Goal: Task Accomplishment & Management: Complete application form

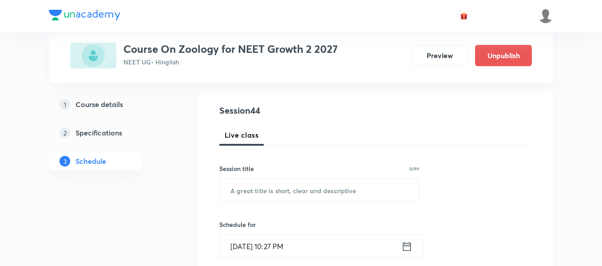
scroll to position [86, 0]
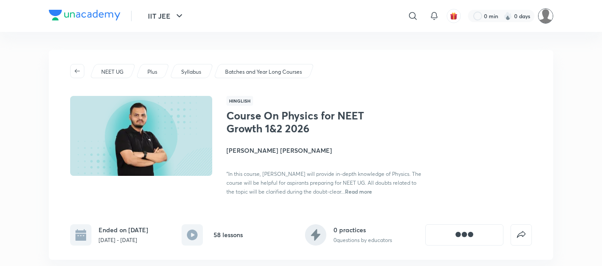
click at [546, 20] on img at bounding box center [545, 15] width 15 height 15
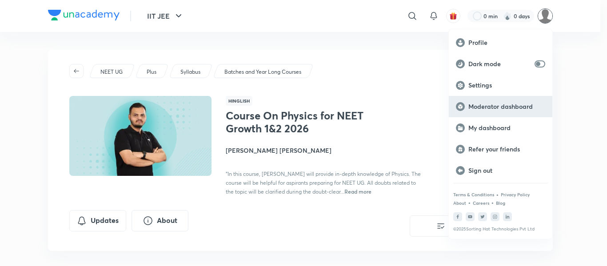
click at [512, 104] on p "Moderator dashboard" at bounding box center [506, 107] width 77 height 8
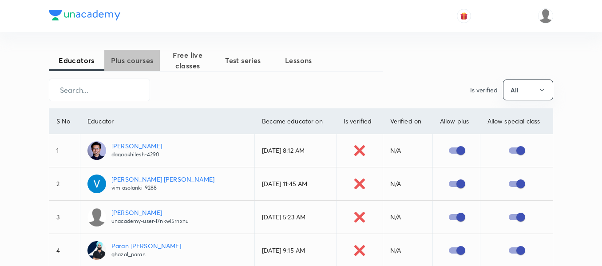
click at [140, 59] on span "Plus courses" at bounding box center [132, 60] width 56 height 11
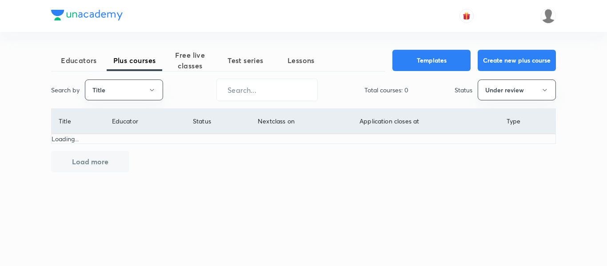
click at [132, 92] on button "Title" at bounding box center [124, 90] width 78 height 21
click at [125, 135] on span "Username" at bounding box center [124, 133] width 67 height 9
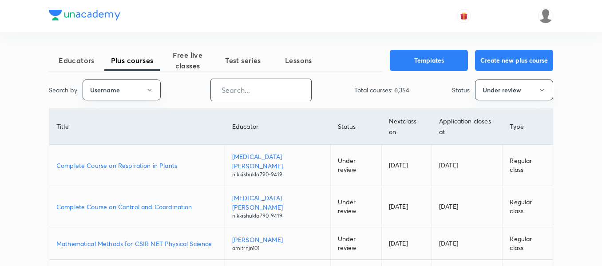
click at [281, 90] on input "text" at bounding box center [261, 90] width 100 height 23
paste input "unacademy-user-ZZ9KA3YD00WO"
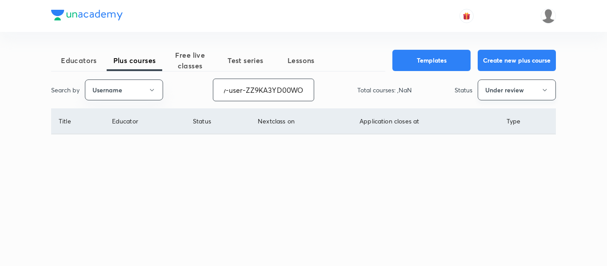
type input "unacademy-user-ZZ9KA3YD00WO"
click at [536, 96] on button "Under review" at bounding box center [517, 90] width 78 height 21
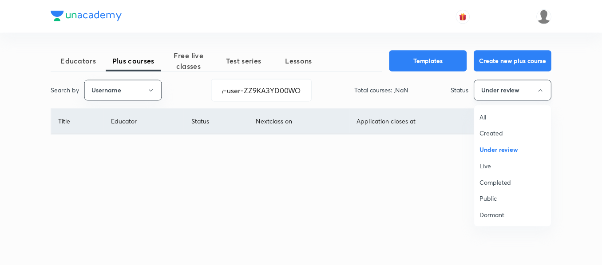
scroll to position [0, 0]
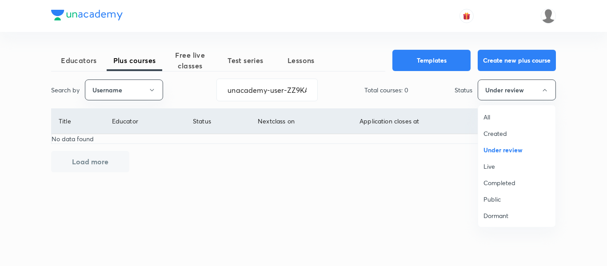
click at [498, 114] on span "All" at bounding box center [516, 116] width 67 height 9
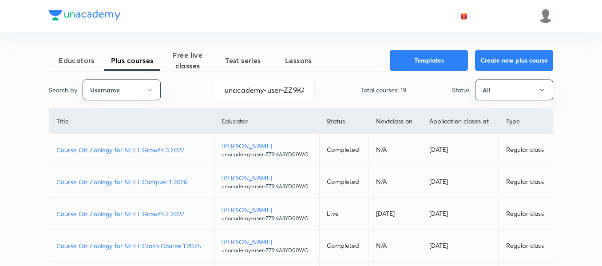
click at [498, 114] on th "Application closes at" at bounding box center [460, 121] width 77 height 25
click at [187, 151] on p "Course On Zoology for NEET Growth 3 2027" at bounding box center [131, 149] width 151 height 9
click at [194, 183] on p "Course On Zoology for NEET Conquer 1 2026" at bounding box center [131, 181] width 151 height 9
drag, startPoint x: 223, startPoint y: 93, endPoint x: 388, endPoint y: 85, distance: 165.0
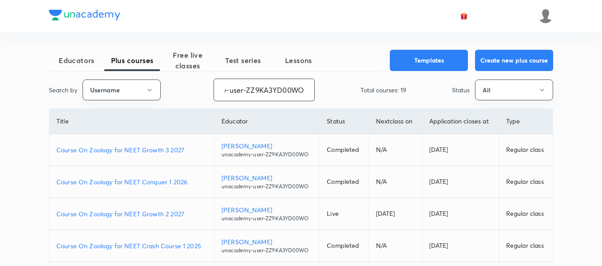
click at [388, 85] on div "Search by Username unacademy-user-ZZ9KA3YD00WO ​ Total courses: 19 Status All" at bounding box center [301, 90] width 505 height 23
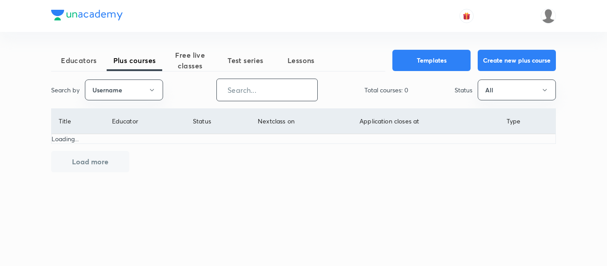
paste input "nalin.sarkar"
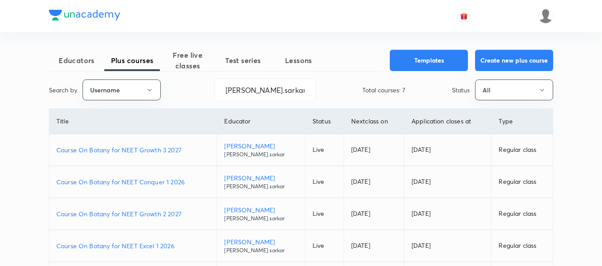
click at [195, 150] on p "Course On Botany for NEET Growth 3 2027" at bounding box center [132, 149] width 153 height 9
click at [196, 182] on p "Course On Botany for NEET Conquer 1 2026" at bounding box center [132, 181] width 153 height 9
click at [184, 213] on p "Course On Botany for NEET Growth 2 2027" at bounding box center [132, 213] width 153 height 9
drag, startPoint x: 270, startPoint y: 95, endPoint x: 207, endPoint y: 94, distance: 63.5
click at [207, 94] on div "Search by Username nalin.sarkar ​ Total courses: 7 Status All" at bounding box center [301, 90] width 505 height 23
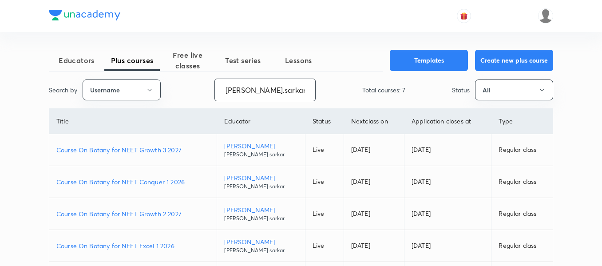
paste input "unacademy-user-ZZ9KA3YD00WO"
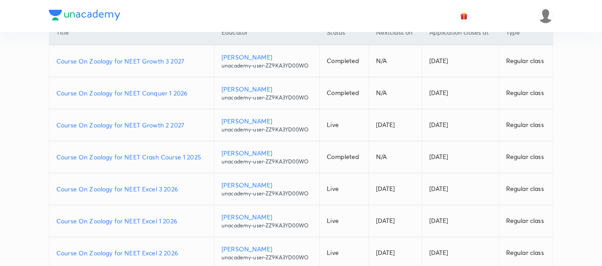
scroll to position [89, 0]
type input "unacademy-user-ZZ9KA3YD00WO"
click at [184, 249] on p "Course On Zoology for NEET Excel 2 2026" at bounding box center [131, 252] width 151 height 9
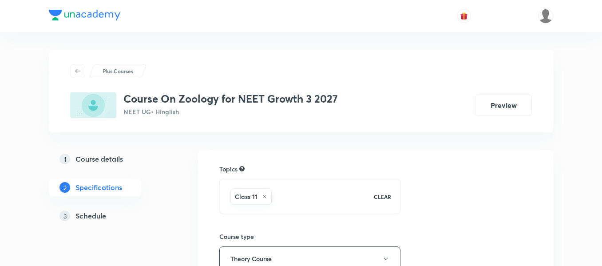
drag, startPoint x: 0, startPoint y: 0, endPoint x: 101, endPoint y: 215, distance: 237.9
click at [101, 215] on h5 "Schedule" at bounding box center [91, 216] width 31 height 11
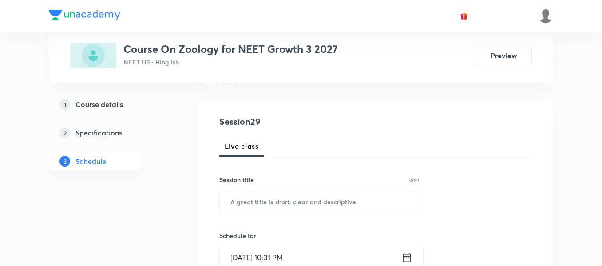
scroll to position [89, 0]
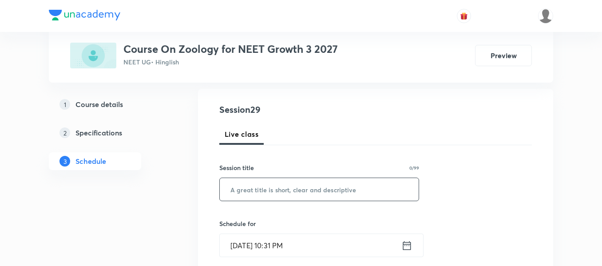
click at [322, 194] on input "text" at bounding box center [319, 189] width 199 height 23
paste input "Breathing and exchange of gases"
type input "Breathing and exchange of gases"
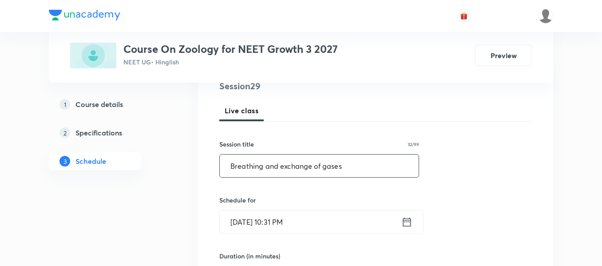
scroll to position [133, 0]
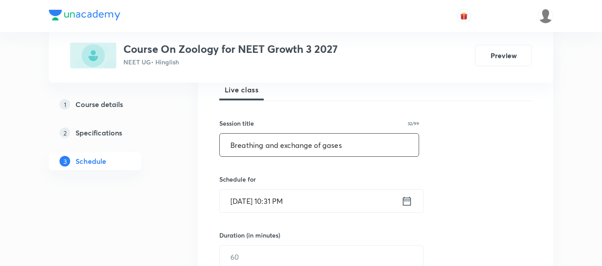
click at [410, 206] on icon at bounding box center [407, 201] width 11 height 12
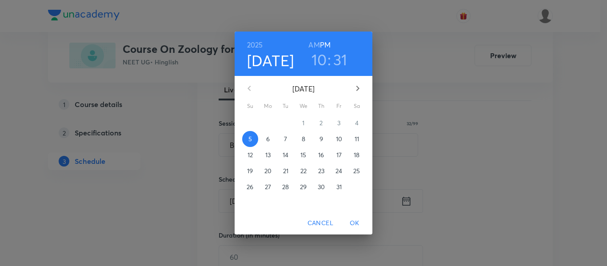
click at [270, 139] on p "6" at bounding box center [268, 139] width 4 height 9
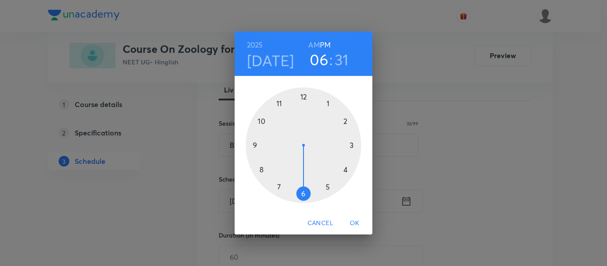
drag, startPoint x: 271, startPoint y: 125, endPoint x: 309, endPoint y: 191, distance: 76.6
click at [309, 191] on div at bounding box center [303, 145] width 115 height 115
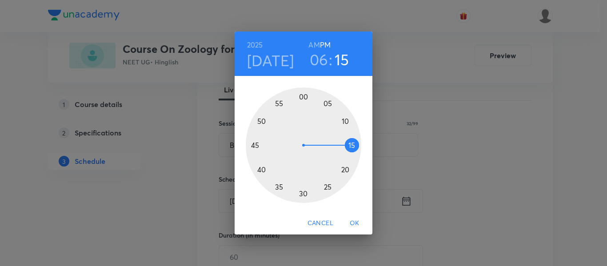
drag, startPoint x: 300, startPoint y: 195, endPoint x: 354, endPoint y: 144, distance: 74.5
click at [354, 143] on div at bounding box center [303, 145] width 115 height 115
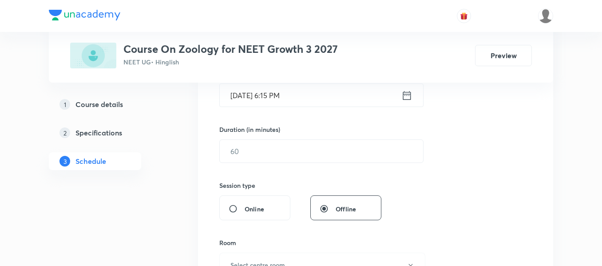
scroll to position [267, 0]
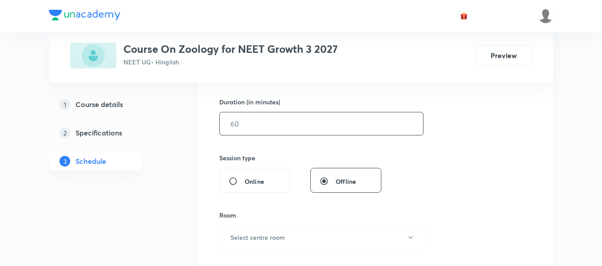
click at [320, 127] on input "text" at bounding box center [321, 123] width 203 height 23
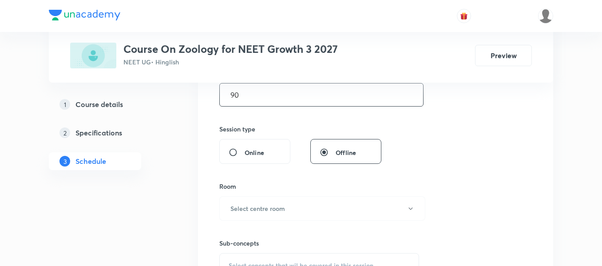
scroll to position [311, 0]
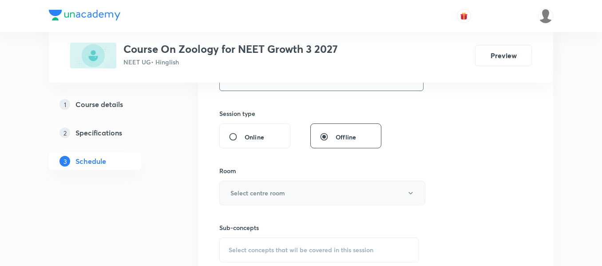
type input "90"
click at [291, 191] on button "Select centre room" at bounding box center [322, 193] width 206 height 24
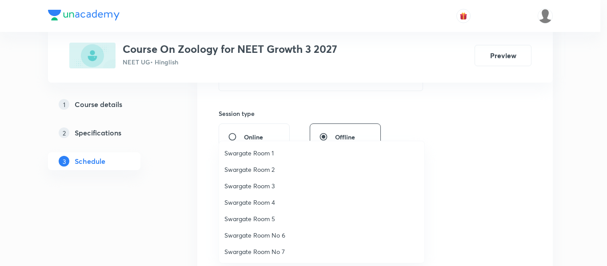
click at [273, 181] on span "Swargate Room 3" at bounding box center [321, 185] width 195 height 9
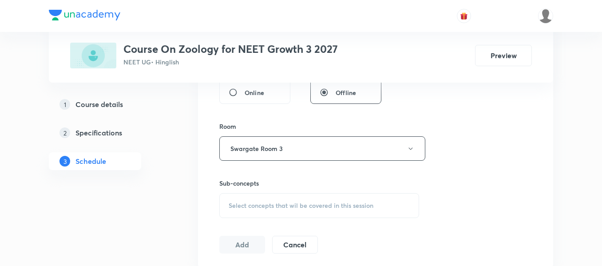
click at [273, 210] on div "Select concepts that wil be covered in this session" at bounding box center [319, 205] width 200 height 25
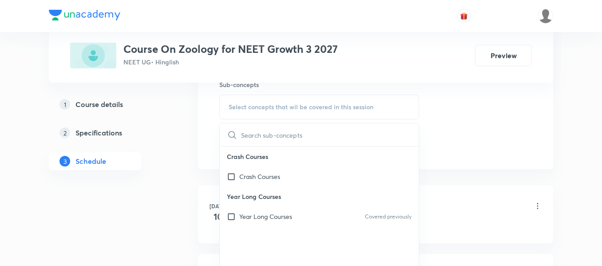
scroll to position [489, 0]
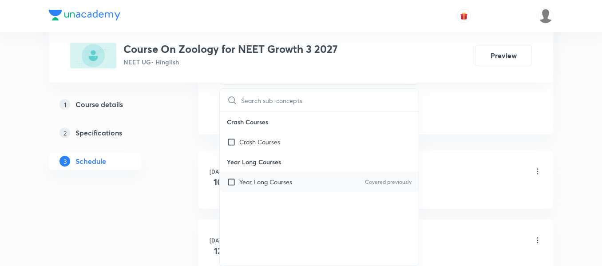
click at [272, 182] on p "Year Long Courses" at bounding box center [265, 181] width 53 height 9
checkbox input "true"
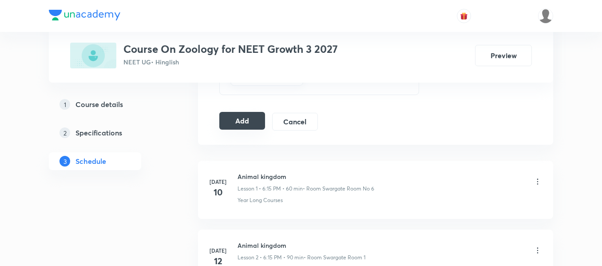
click at [242, 124] on button "Add" at bounding box center [242, 121] width 46 height 18
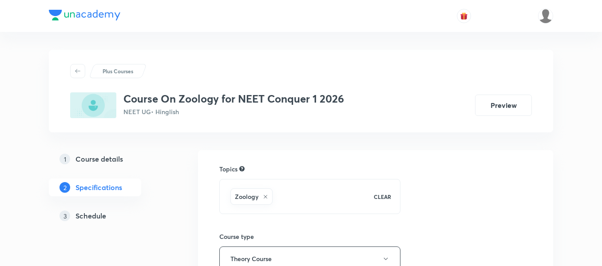
click at [90, 219] on h5 "Schedule" at bounding box center [91, 216] width 31 height 11
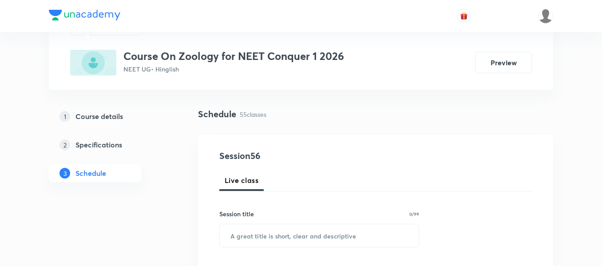
scroll to position [44, 0]
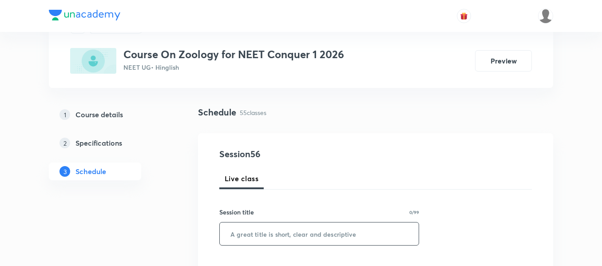
click at [288, 226] on input "text" at bounding box center [319, 234] width 199 height 23
paste input "Neural control and co ordination.."
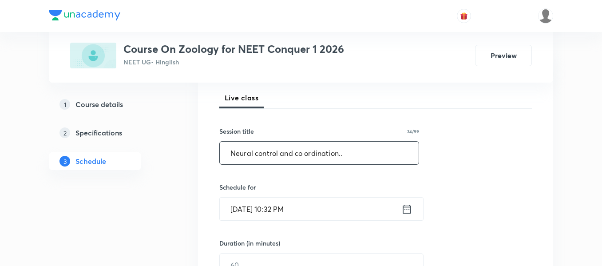
scroll to position [133, 0]
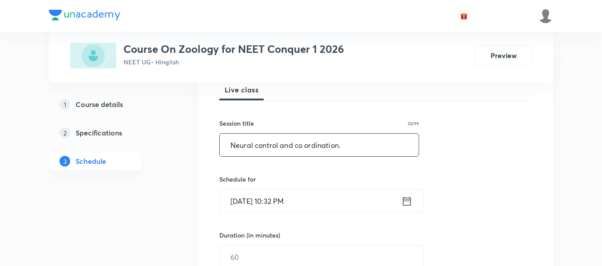
type input "Neural control and co ordination."
click at [407, 202] on icon at bounding box center [407, 201] width 11 height 12
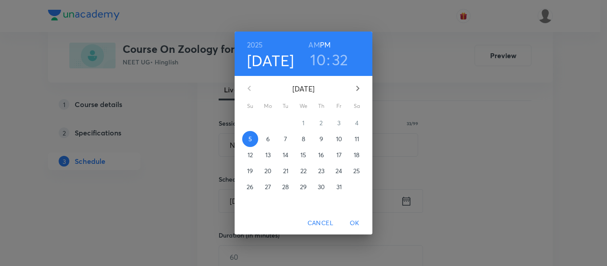
click at [270, 139] on span "6" at bounding box center [268, 139] width 16 height 9
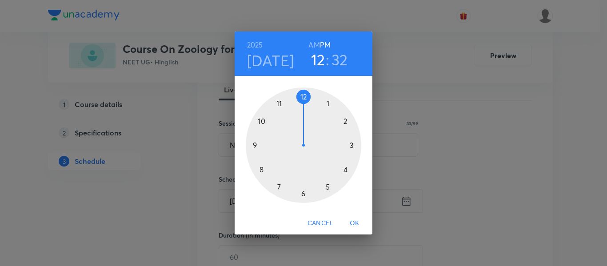
drag, startPoint x: 271, startPoint y: 127, endPoint x: 304, endPoint y: 112, distance: 35.8
click at [304, 112] on div at bounding box center [303, 145] width 115 height 115
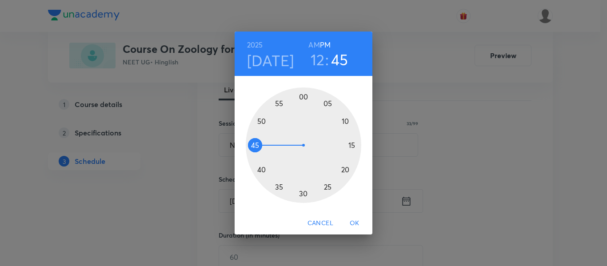
drag, startPoint x: 291, startPoint y: 190, endPoint x: 270, endPoint y: 146, distance: 48.3
click at [270, 146] on div at bounding box center [303, 145] width 115 height 115
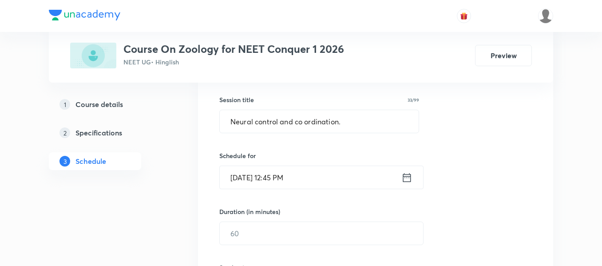
scroll to position [178, 0]
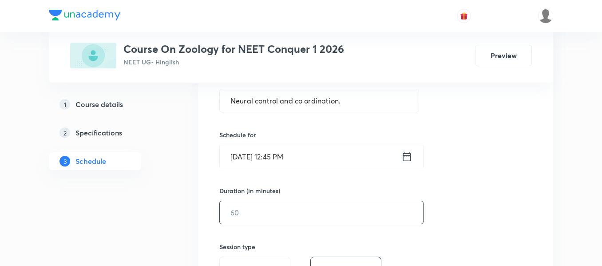
click at [301, 213] on input "text" at bounding box center [321, 212] width 203 height 23
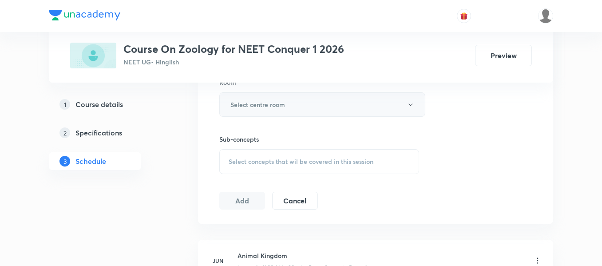
scroll to position [400, 0]
type input "90"
click at [267, 104] on h6 "Select centre room" at bounding box center [258, 104] width 55 height 9
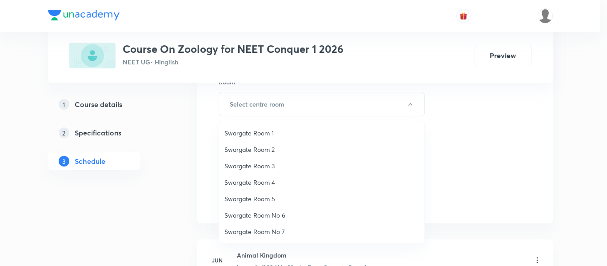
click at [268, 181] on span "Swargate Room 4" at bounding box center [321, 182] width 195 height 9
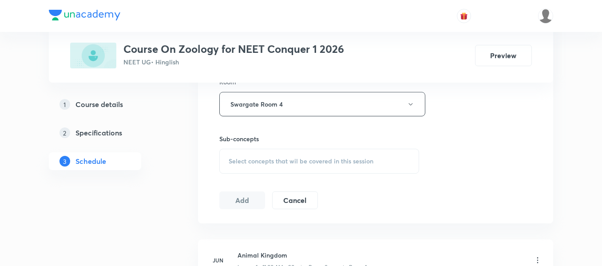
click at [316, 168] on div "Select concepts that wil be covered in this session" at bounding box center [319, 161] width 200 height 25
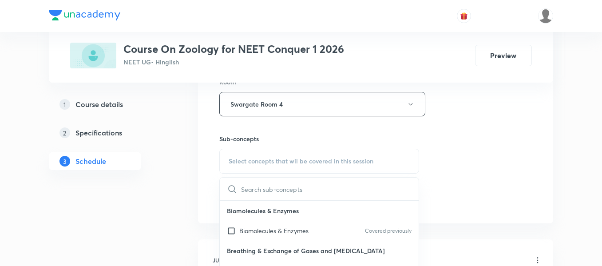
scroll to position [44, 0]
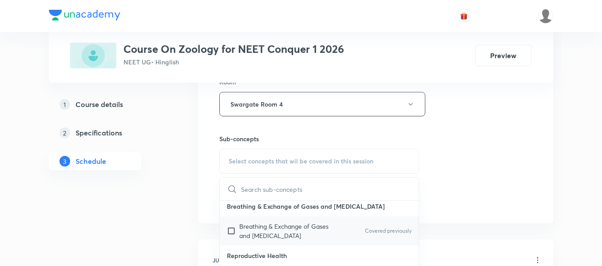
click at [294, 229] on p "Breathing & Exchange of Gases and Body Fluids" at bounding box center [284, 231] width 90 height 19
checkbox input "true"
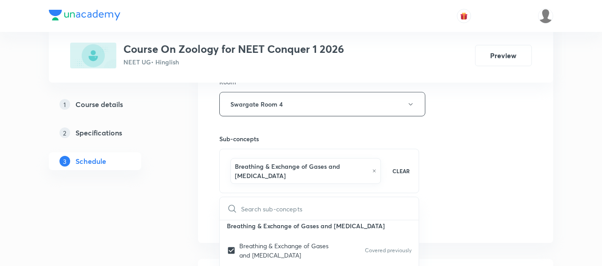
drag, startPoint x: 494, startPoint y: 169, endPoint x: 465, endPoint y: 186, distance: 34.2
click at [495, 169] on div "Session 56 Live class Session title 33/99 Neural control and co ordination. ​ S…" at bounding box center [375, 10] width 313 height 437
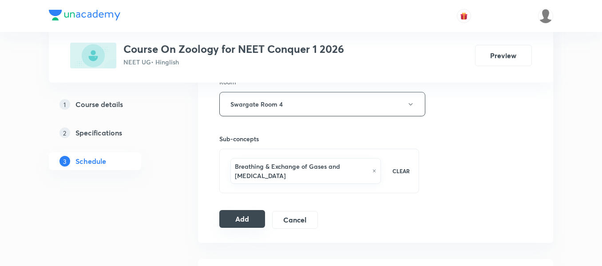
click at [242, 223] on button "Add" at bounding box center [242, 219] width 46 height 18
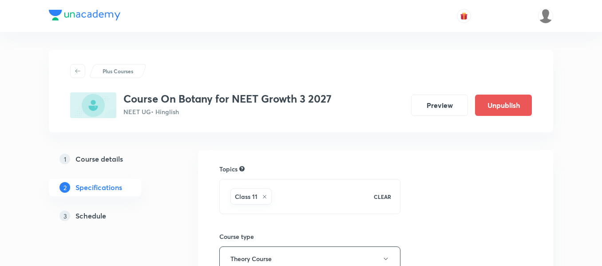
click at [105, 216] on h5 "Schedule" at bounding box center [91, 216] width 31 height 11
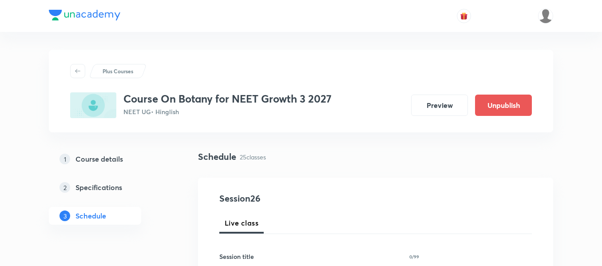
scroll to position [89, 0]
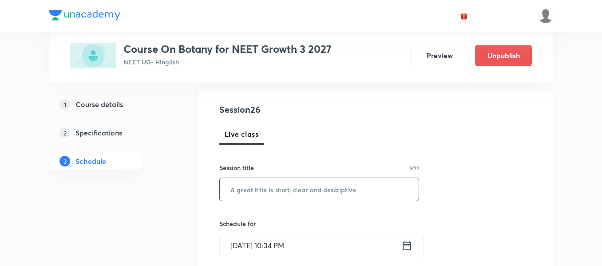
click at [333, 182] on input "text" at bounding box center [319, 189] width 199 height 23
paste input "Biological Classification"
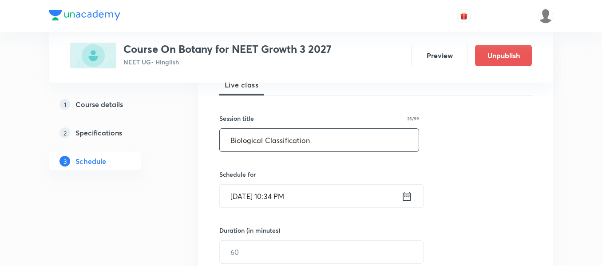
scroll to position [178, 0]
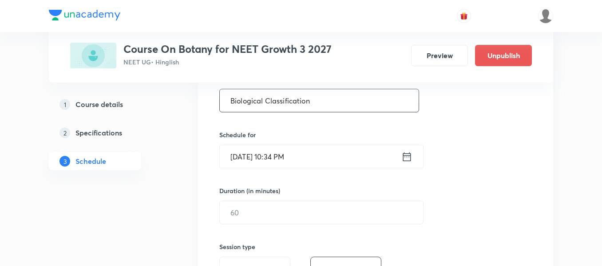
type input "Biological Classification"
click at [408, 158] on icon at bounding box center [407, 157] width 11 height 12
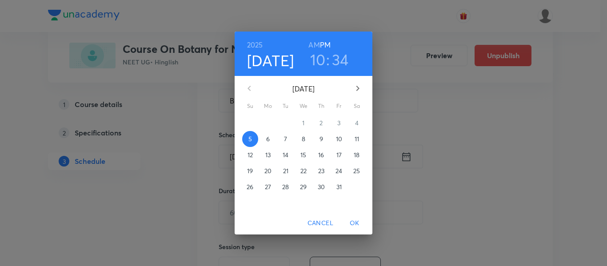
click at [269, 138] on p "6" at bounding box center [268, 139] width 4 height 9
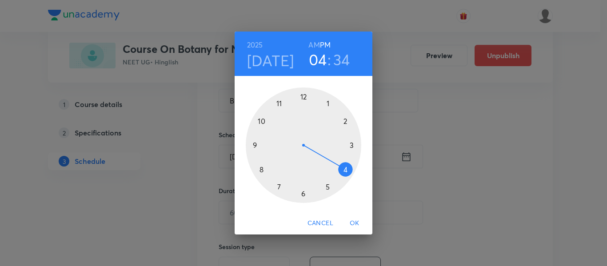
drag, startPoint x: 263, startPoint y: 123, endPoint x: 330, endPoint y: 160, distance: 75.8
click at [330, 160] on div at bounding box center [303, 145] width 115 height 115
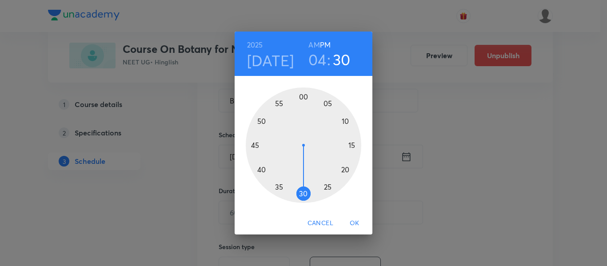
drag, startPoint x: 290, startPoint y: 191, endPoint x: 303, endPoint y: 195, distance: 13.2
click at [303, 195] on div at bounding box center [303, 145] width 115 height 115
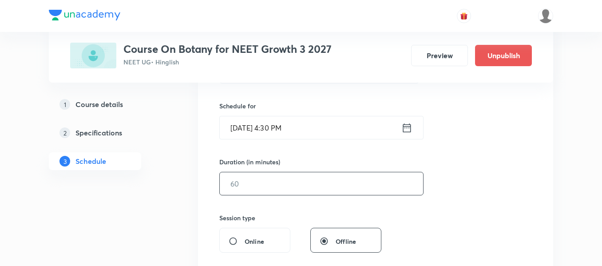
scroll to position [222, 0]
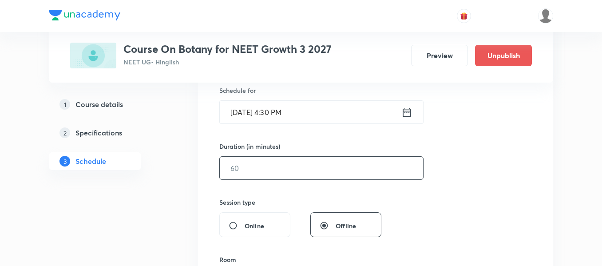
click at [306, 166] on input "text" at bounding box center [321, 168] width 203 height 23
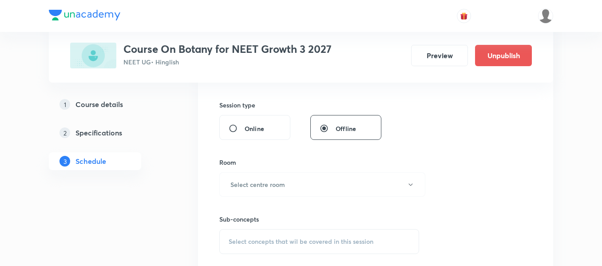
scroll to position [311, 0]
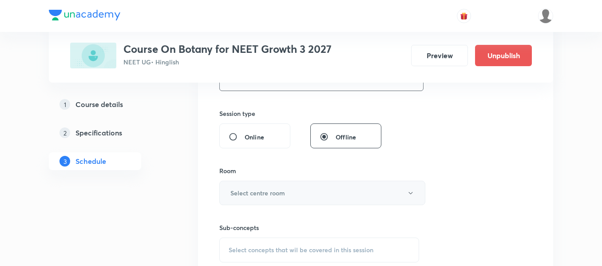
type input "90"
click at [294, 187] on button "Select centre room" at bounding box center [322, 193] width 206 height 24
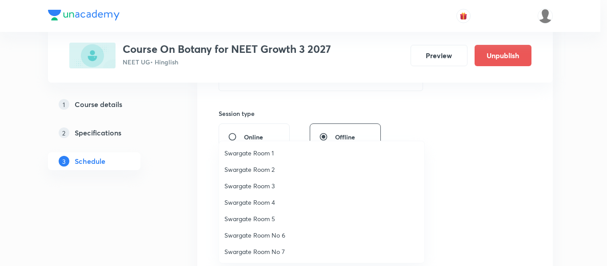
click at [270, 155] on span "Swargate Room 1" at bounding box center [321, 152] width 195 height 9
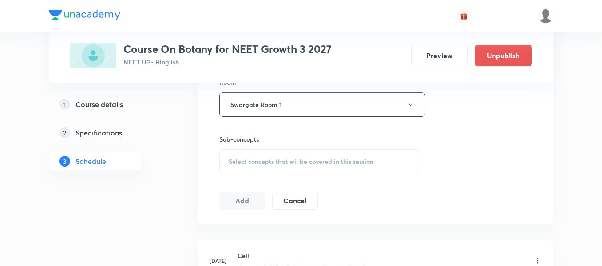
scroll to position [400, 0]
click at [332, 162] on span "Select concepts that wil be covered in this session" at bounding box center [301, 161] width 145 height 7
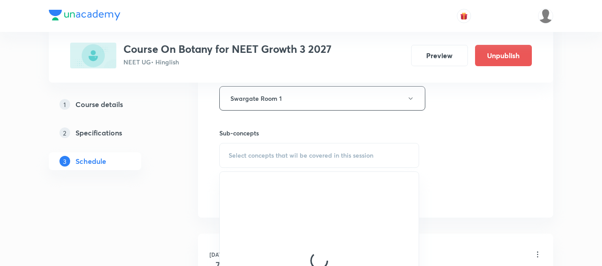
scroll to position [444, 0]
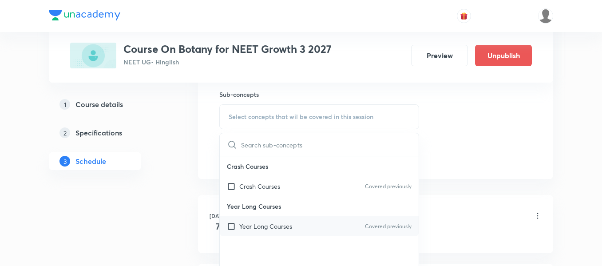
click at [315, 233] on div "Year Long Courses Covered previously" at bounding box center [319, 226] width 199 height 20
checkbox input "true"
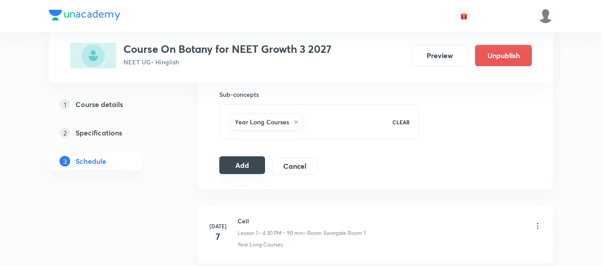
click at [234, 164] on button "Add" at bounding box center [242, 165] width 46 height 18
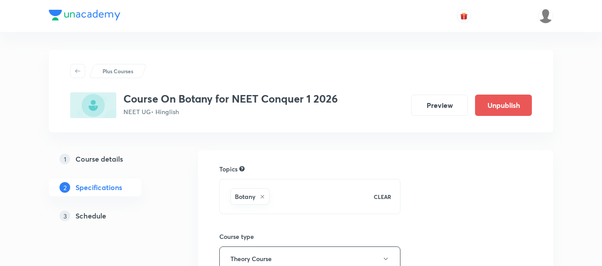
click at [90, 211] on h5 "Schedule" at bounding box center [91, 216] width 31 height 11
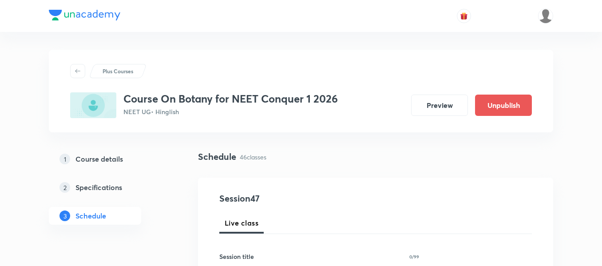
scroll to position [44, 0]
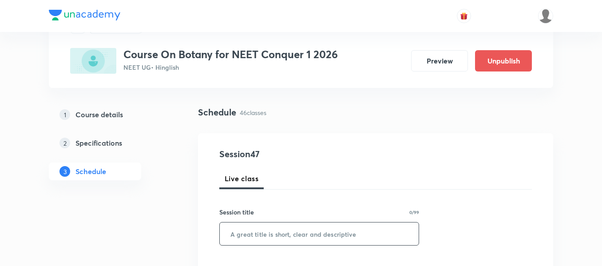
click at [324, 239] on input "text" at bounding box center [319, 234] width 199 height 23
paste input "Photosynthesi in higher plants"
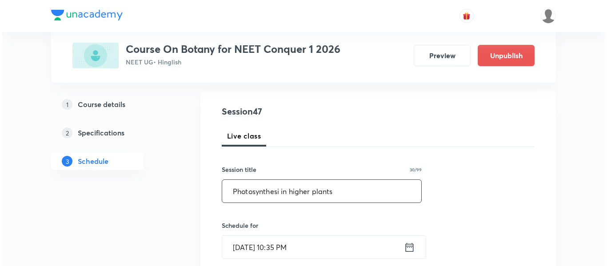
scroll to position [89, 0]
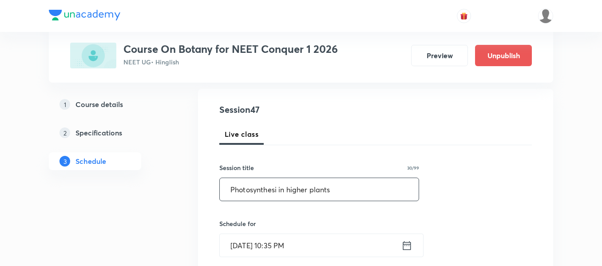
type input "Photosynthesi in higher plants"
click at [408, 250] on icon at bounding box center [407, 245] width 8 height 9
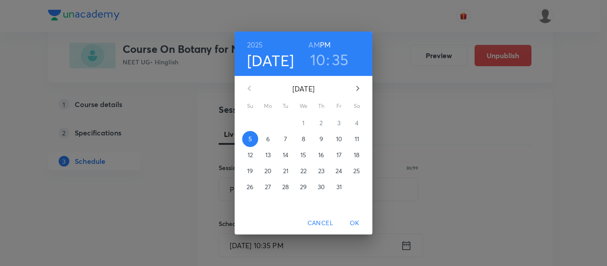
click at [272, 139] on span "6" at bounding box center [268, 139] width 16 height 9
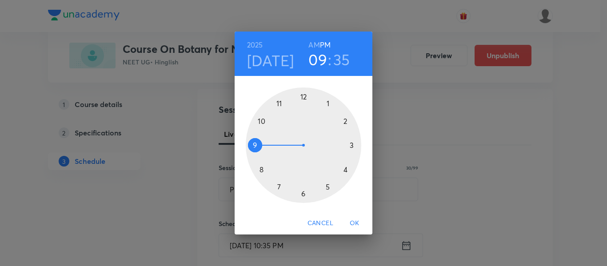
drag, startPoint x: 271, startPoint y: 130, endPoint x: 267, endPoint y: 143, distance: 13.8
click at [267, 143] on div at bounding box center [303, 145] width 115 height 115
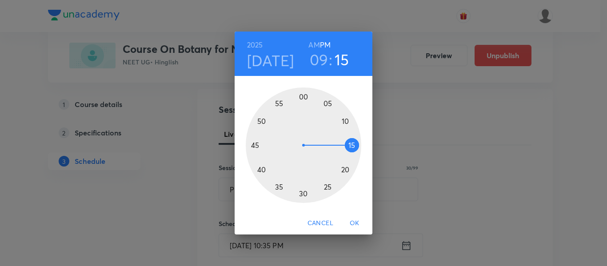
drag, startPoint x: 276, startPoint y: 189, endPoint x: 348, endPoint y: 147, distance: 83.6
click at [348, 147] on div at bounding box center [303, 145] width 115 height 115
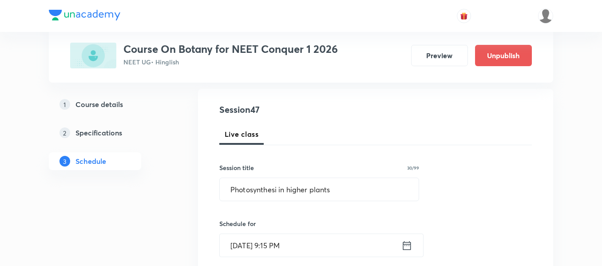
click at [411, 245] on icon at bounding box center [407, 245] width 8 height 9
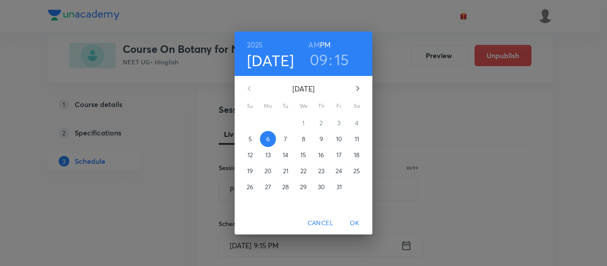
click at [313, 45] on h6 "AM" at bounding box center [313, 45] width 11 height 12
click at [358, 219] on span "OK" at bounding box center [354, 223] width 21 height 11
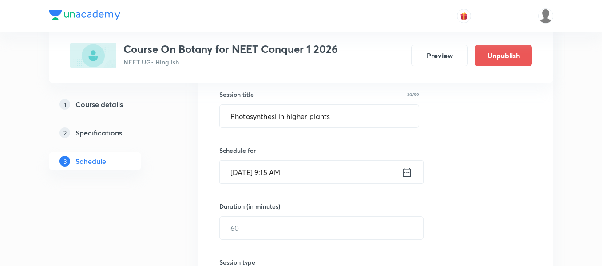
scroll to position [178, 0]
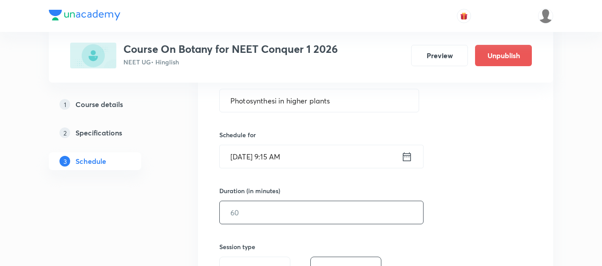
click at [350, 214] on input "text" at bounding box center [321, 212] width 203 height 23
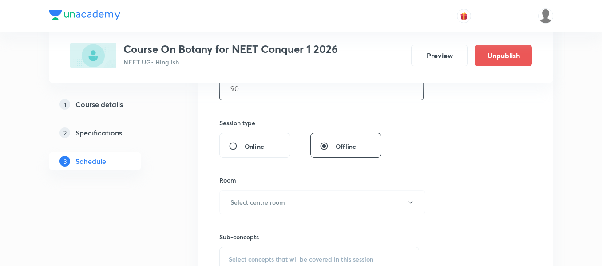
scroll to position [311, 0]
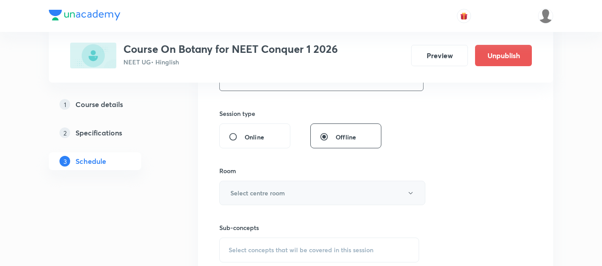
type input "90"
click at [250, 196] on h6 "Select centre room" at bounding box center [258, 192] width 55 height 9
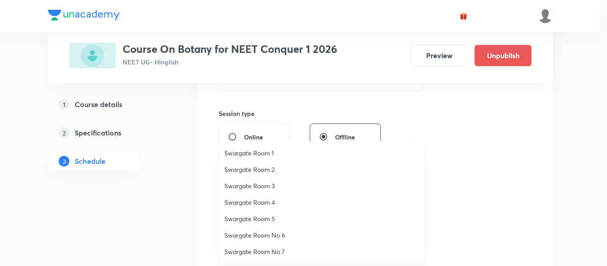
click at [249, 208] on li "Swargate Room 4" at bounding box center [321, 202] width 205 height 16
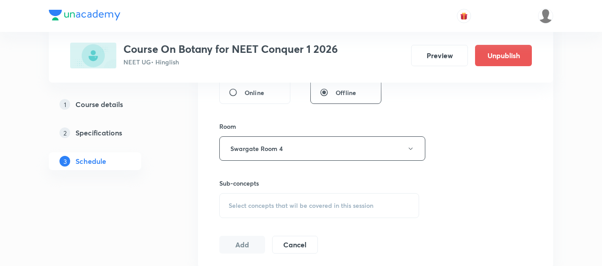
click at [301, 201] on div "Select concepts that wil be covered in this session" at bounding box center [319, 205] width 200 height 25
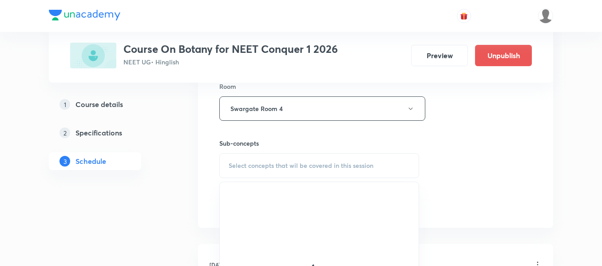
scroll to position [400, 0]
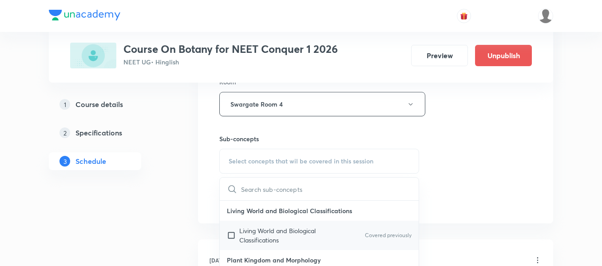
click at [285, 239] on p "Living World and Biological Classifications" at bounding box center [284, 235] width 90 height 19
checkbox input "true"
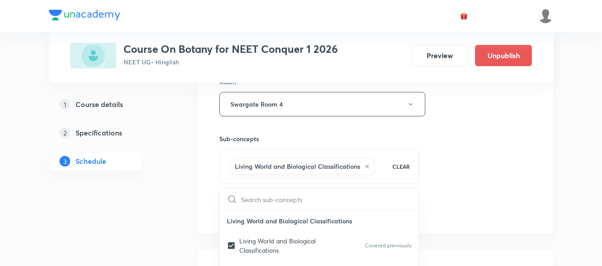
click at [482, 184] on div "Session 47 Live class Session title 30/99 Photosynthesi in higher plants ​ Sche…" at bounding box center [375, 5] width 313 height 427
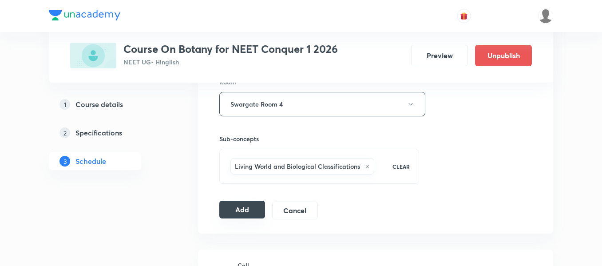
click at [245, 207] on button "Add" at bounding box center [242, 210] width 46 height 18
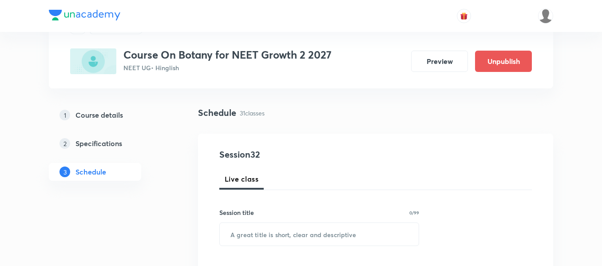
scroll to position [44, 0]
click at [334, 225] on input "text" at bounding box center [319, 234] width 199 height 23
paste input "Biological Classification"
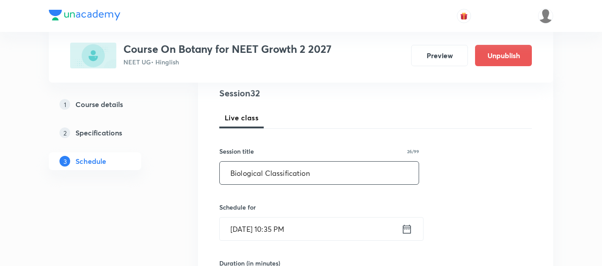
scroll to position [133, 0]
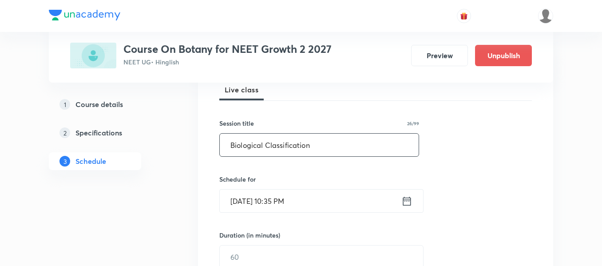
type input "Biological Classification"
click at [409, 199] on icon at bounding box center [407, 201] width 11 height 12
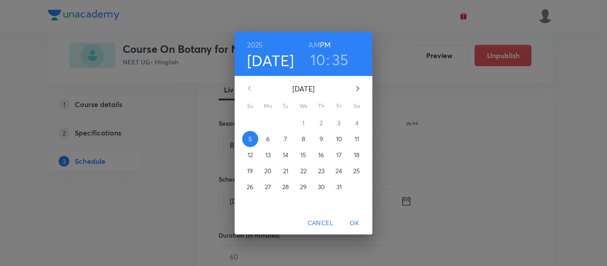
click at [267, 134] on button "6" at bounding box center [268, 139] width 16 height 16
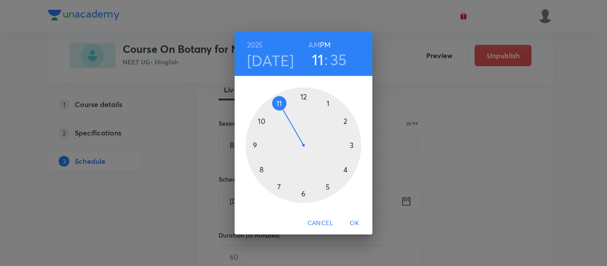
drag, startPoint x: 266, startPoint y: 126, endPoint x: 281, endPoint y: 115, distance: 18.7
click at [281, 115] on div at bounding box center [303, 145] width 115 height 115
drag, startPoint x: 283, startPoint y: 190, endPoint x: 303, endPoint y: 116, distance: 76.6
click at [303, 116] on div at bounding box center [303, 145] width 115 height 115
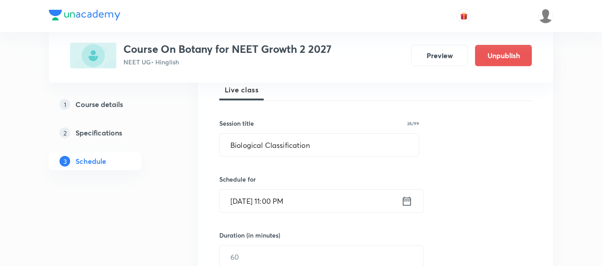
click at [404, 201] on icon at bounding box center [407, 201] width 11 height 12
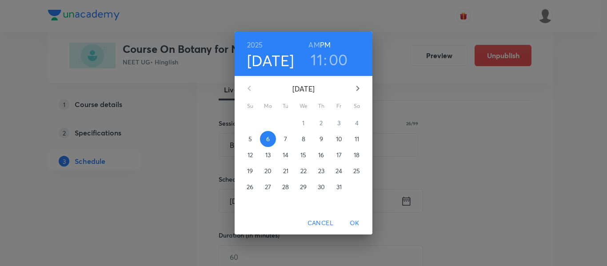
click at [311, 44] on h6 "AM" at bounding box center [313, 45] width 11 height 12
click at [351, 225] on span "OK" at bounding box center [354, 223] width 21 height 11
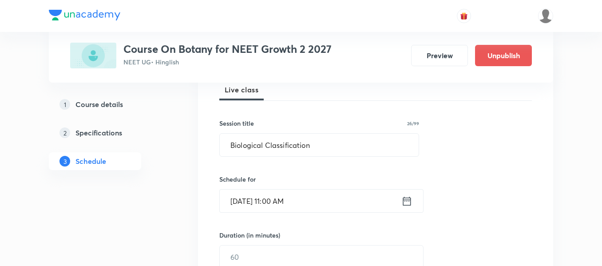
click at [350, 231] on div "Duration (in minutes)" at bounding box center [300, 235] width 162 height 9
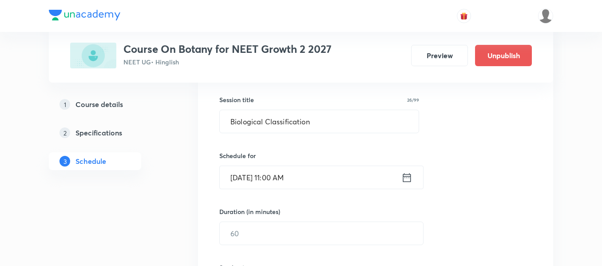
scroll to position [178, 0]
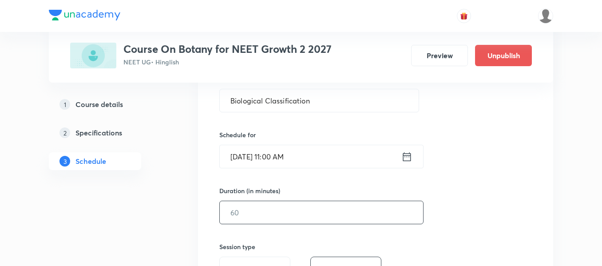
click at [342, 219] on input "text" at bounding box center [321, 212] width 203 height 23
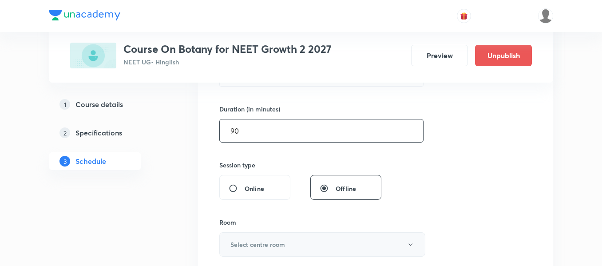
scroll to position [311, 0]
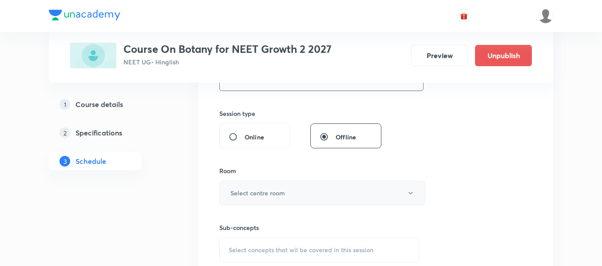
type input "90"
click at [308, 194] on button "Select centre room" at bounding box center [322, 193] width 206 height 24
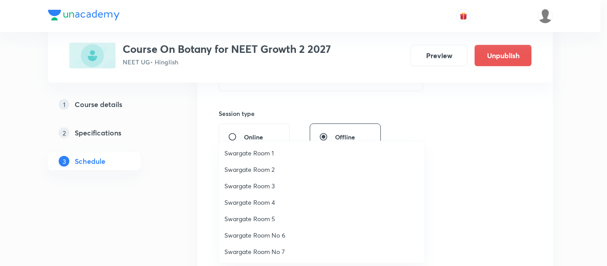
click at [268, 192] on li "Swargate Room 3" at bounding box center [321, 186] width 205 height 16
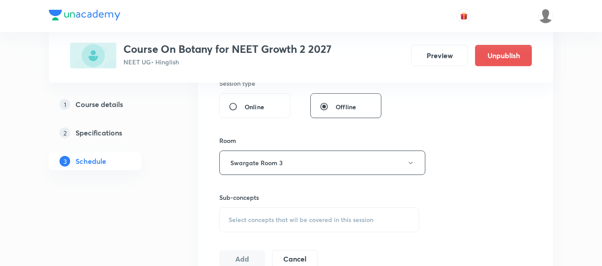
scroll to position [355, 0]
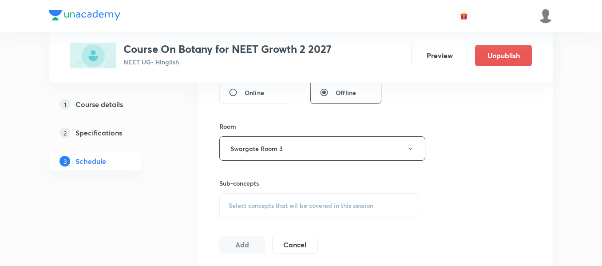
click at [294, 211] on div "Select concepts that wil be covered in this session" at bounding box center [319, 205] width 200 height 25
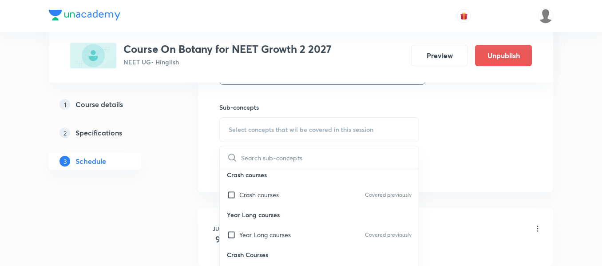
scroll to position [444, 0]
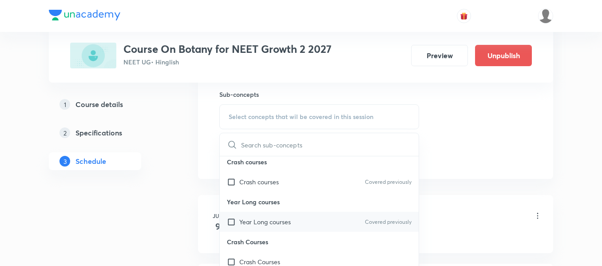
click at [365, 219] on p "Covered previously" at bounding box center [388, 222] width 47 height 8
checkbox input "true"
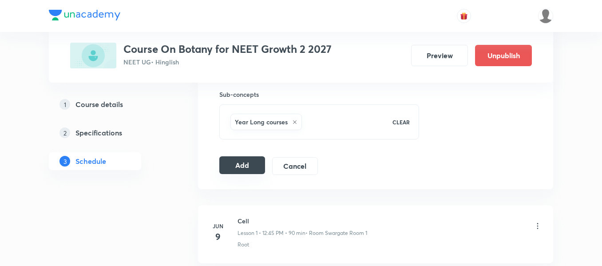
click at [239, 166] on button "Add" at bounding box center [242, 165] width 46 height 18
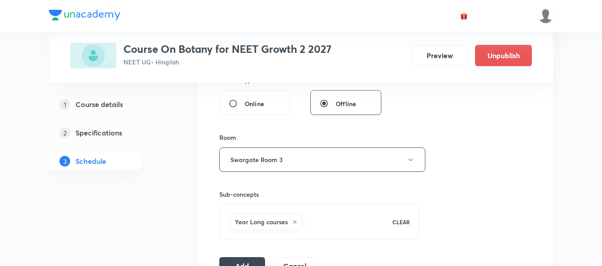
scroll to position [355, 0]
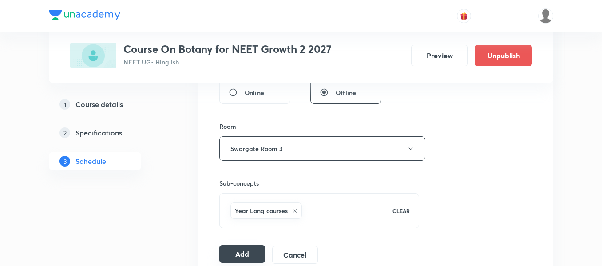
click at [233, 255] on button "Add" at bounding box center [242, 254] width 46 height 18
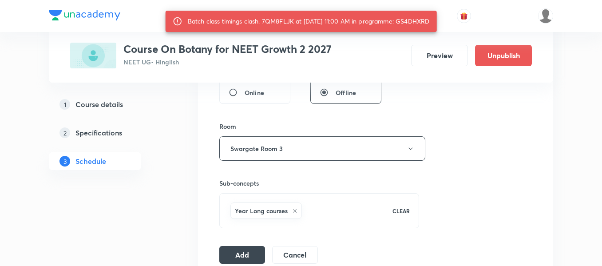
click at [419, 20] on div "Batch class timings clash. 7QM8FLJK at 06 Oct 2025 11:00 AM in programme: GS4DH…" at bounding box center [309, 21] width 242 height 16
copy div "GS4DHXRD"
click at [241, 255] on button "Add" at bounding box center [242, 254] width 46 height 18
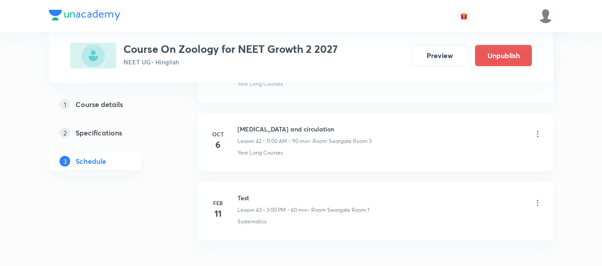
scroll to position [3318, 0]
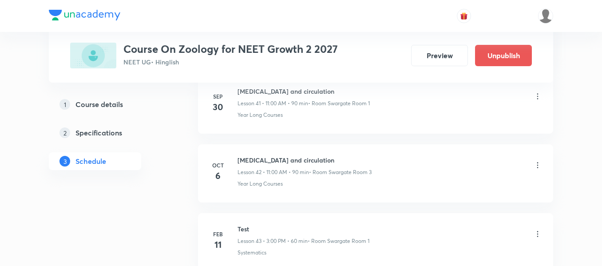
click at [540, 164] on icon at bounding box center [538, 165] width 9 height 9
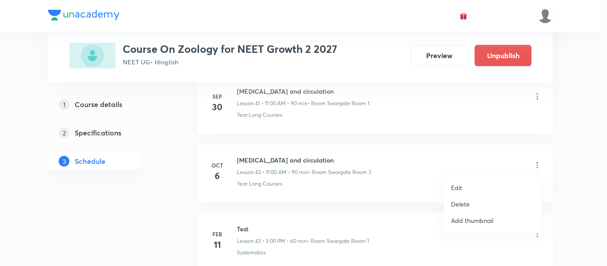
click at [453, 203] on p "Delete" at bounding box center [460, 203] width 19 height 9
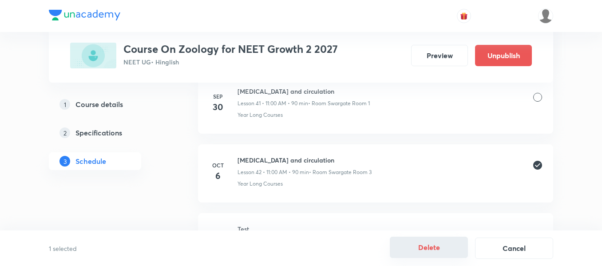
click at [428, 246] on button "Delete" at bounding box center [429, 247] width 78 height 21
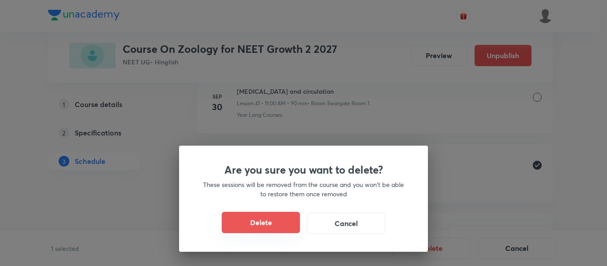
click at [274, 223] on button "Delete" at bounding box center [261, 222] width 78 height 21
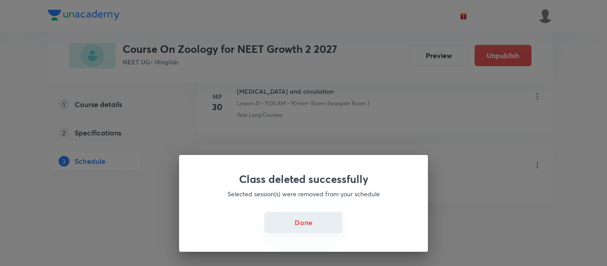
click at [306, 226] on button "Done" at bounding box center [303, 222] width 78 height 21
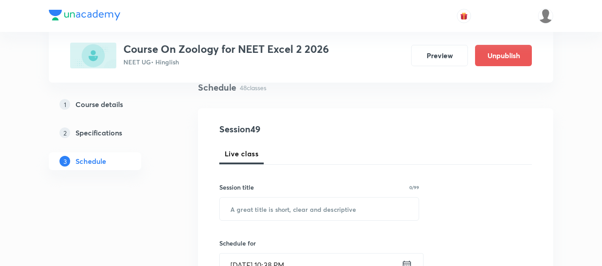
scroll to position [89, 0]
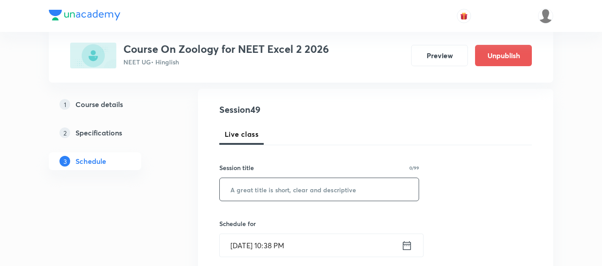
click at [297, 192] on input "text" at bounding box center [319, 189] width 199 height 23
paste input "Biotechnology principles and process"
type input "Biotechnology principles and process"
click at [409, 247] on icon at bounding box center [407, 245] width 11 height 12
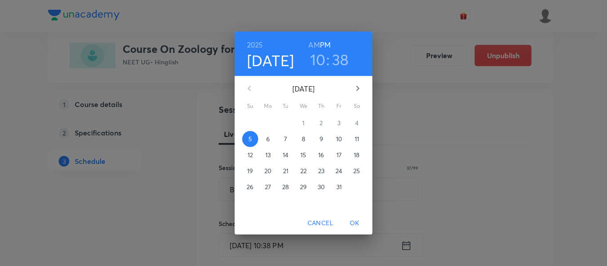
click at [265, 139] on span "6" at bounding box center [268, 139] width 16 height 9
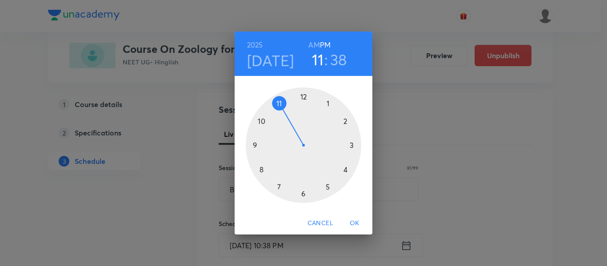
drag, startPoint x: 265, startPoint y: 123, endPoint x: 281, endPoint y: 109, distance: 21.1
click at [281, 109] on div at bounding box center [303, 145] width 115 height 115
drag, startPoint x: 267, startPoint y: 180, endPoint x: 305, endPoint y: 95, distance: 93.1
click at [305, 95] on div at bounding box center [303, 145] width 115 height 115
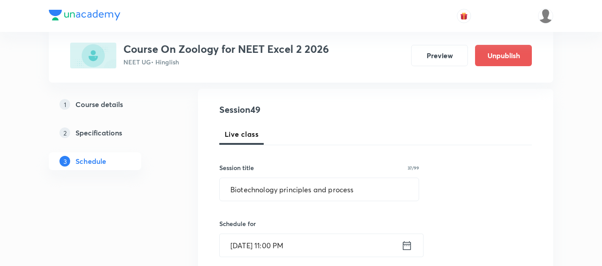
click at [412, 246] on icon at bounding box center [407, 245] width 11 height 12
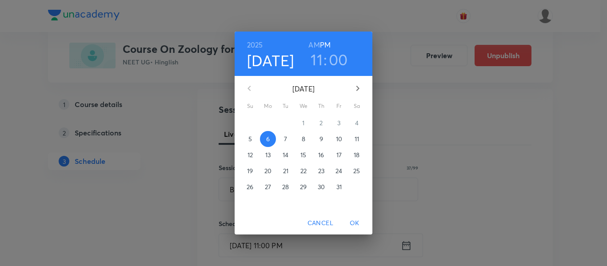
click at [310, 39] on h6 "AM" at bounding box center [313, 45] width 11 height 12
click at [354, 223] on span "OK" at bounding box center [354, 223] width 21 height 11
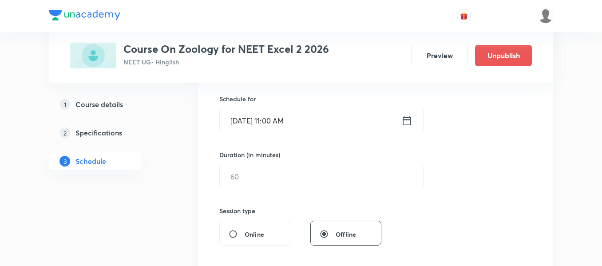
scroll to position [222, 0]
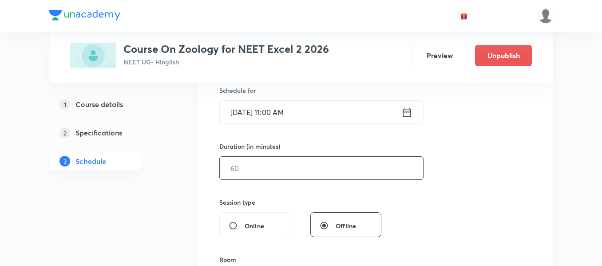
click at [351, 172] on input "text" at bounding box center [321, 168] width 203 height 23
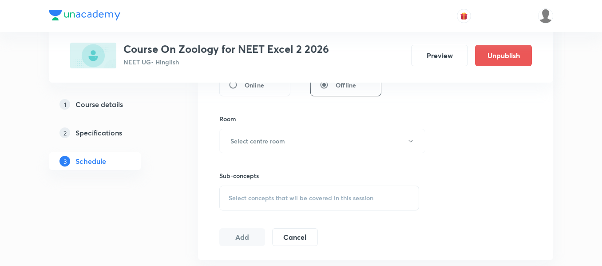
scroll to position [400, 0]
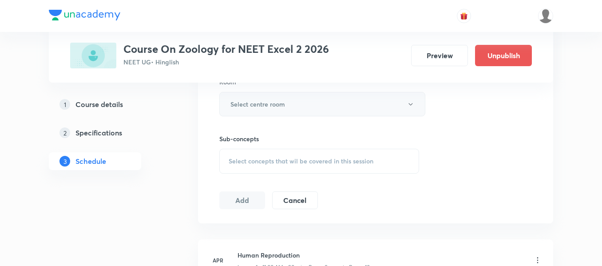
type input "90"
click at [272, 105] on h6 "Select centre room" at bounding box center [258, 104] width 55 height 9
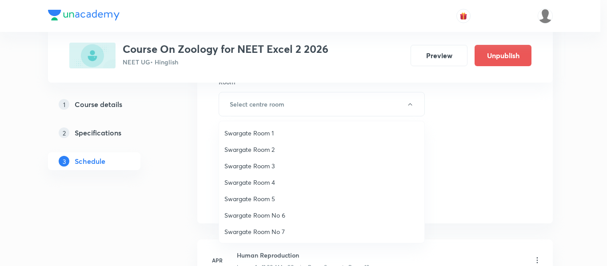
click at [264, 163] on span "Swargate Room 3" at bounding box center [321, 165] width 195 height 9
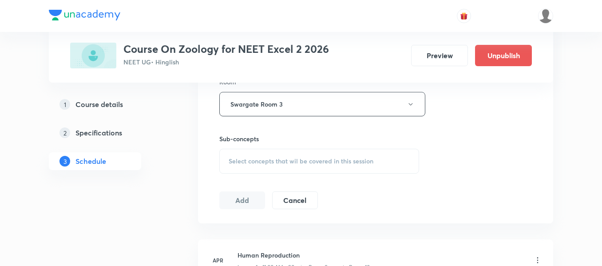
click at [319, 161] on span "Select concepts that wil be covered in this session" at bounding box center [301, 161] width 145 height 7
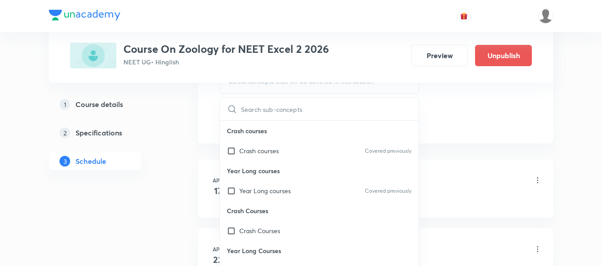
scroll to position [489, 0]
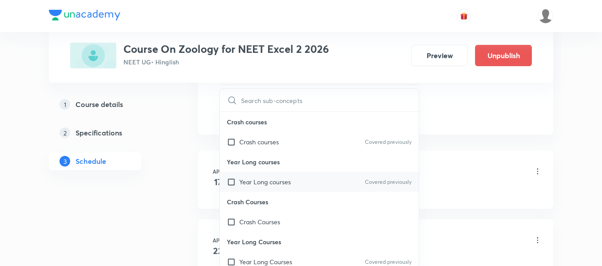
click at [318, 185] on div "Year Long courses Covered previously" at bounding box center [319, 182] width 199 height 20
checkbox input "true"
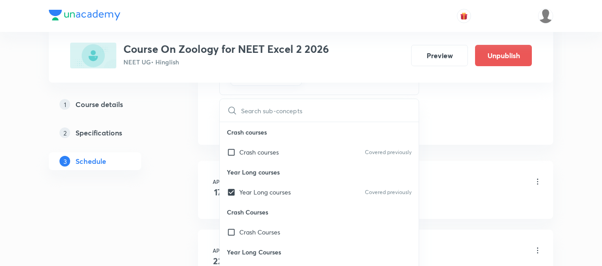
drag, startPoint x: 488, startPoint y: 131, endPoint x: 330, endPoint y: 133, distance: 157.7
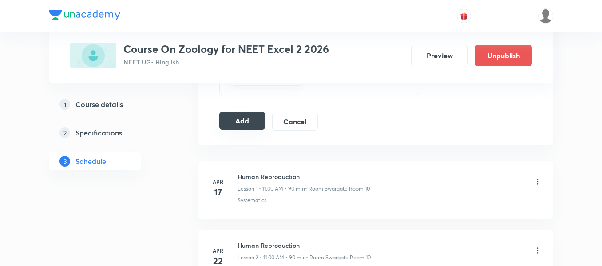
click at [243, 119] on button "Add" at bounding box center [242, 121] width 46 height 18
